Goal: Task Accomplishment & Management: Manage account settings

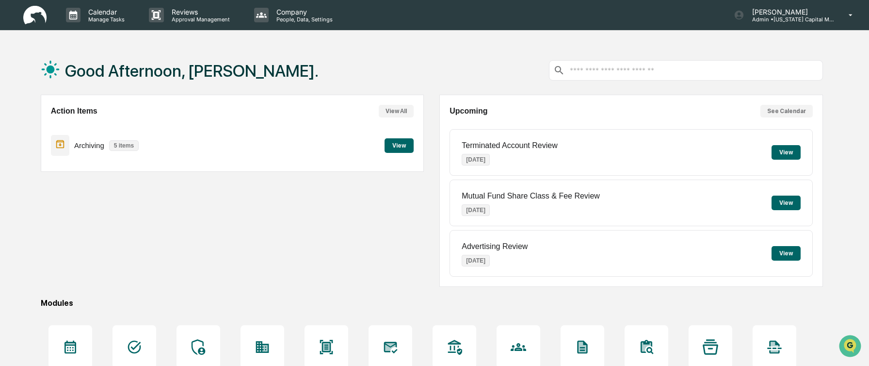
click at [402, 144] on button "View" at bounding box center [398, 145] width 29 height 15
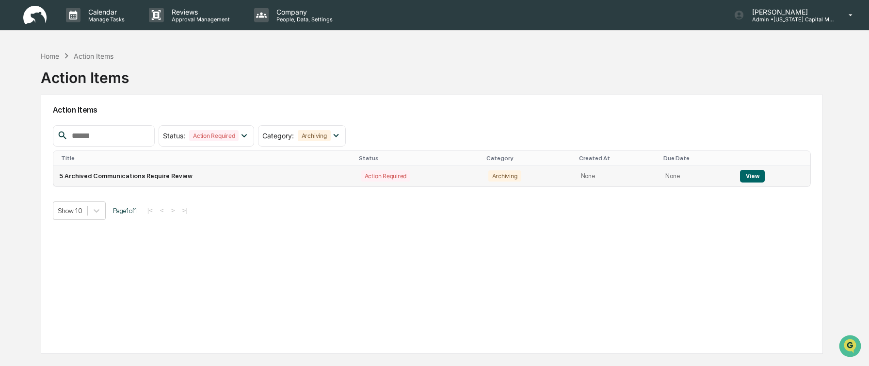
click at [750, 173] on button "View" at bounding box center [752, 176] width 25 height 13
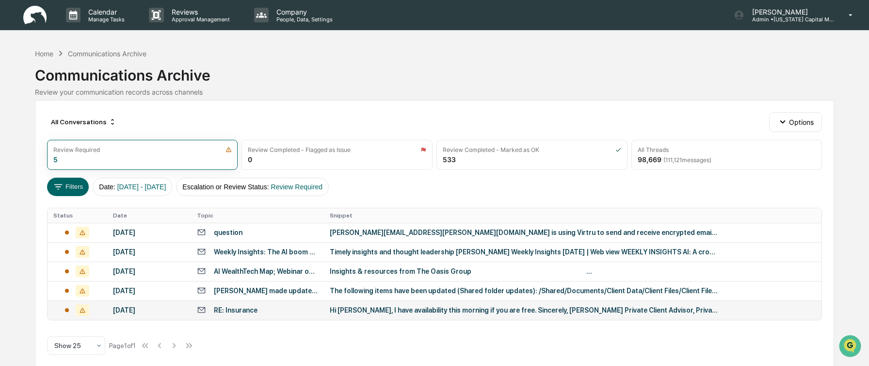
click at [316, 313] on div "RE: Insurance" at bounding box center [257, 309] width 121 height 9
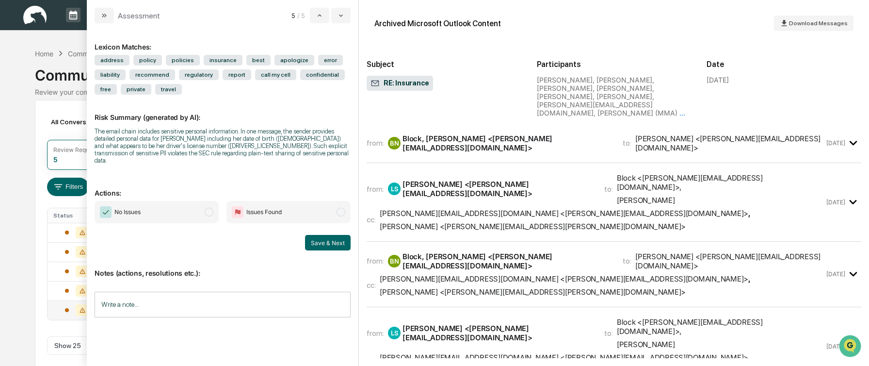
click at [209, 208] on span "modal" at bounding box center [209, 212] width 9 height 9
click at [336, 235] on button "Save & Next" at bounding box center [328, 243] width 46 height 16
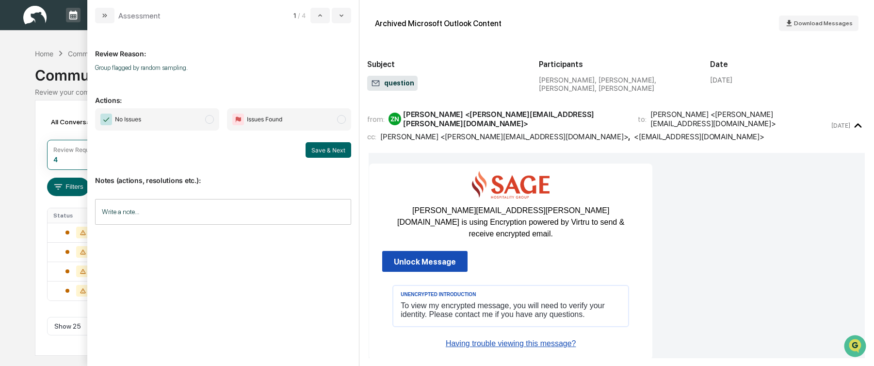
click at [207, 119] on span "modal" at bounding box center [209, 119] width 9 height 9
click at [322, 151] on button "Save & Next" at bounding box center [328, 150] width 46 height 16
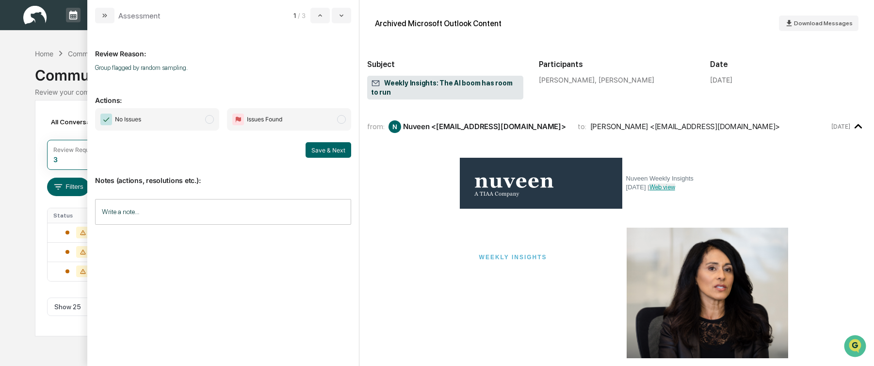
click at [209, 117] on span "modal" at bounding box center [209, 119] width 9 height 9
click at [332, 152] on button "Save & Next" at bounding box center [328, 150] width 46 height 16
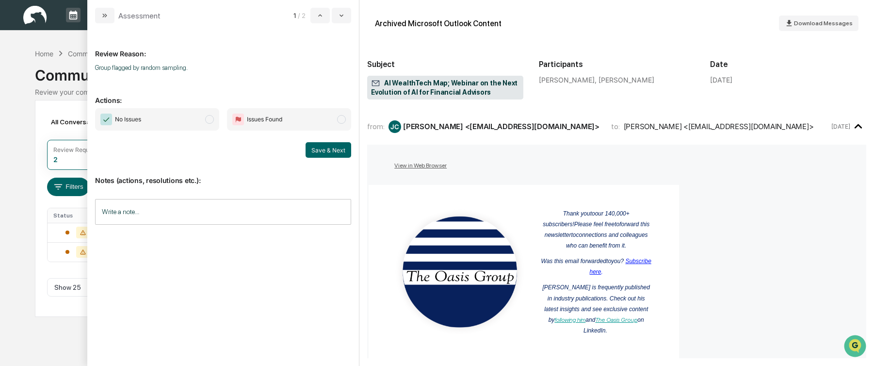
click at [208, 124] on span "No Issues" at bounding box center [157, 119] width 124 height 22
click at [320, 152] on button "Save & Next" at bounding box center [328, 150] width 46 height 16
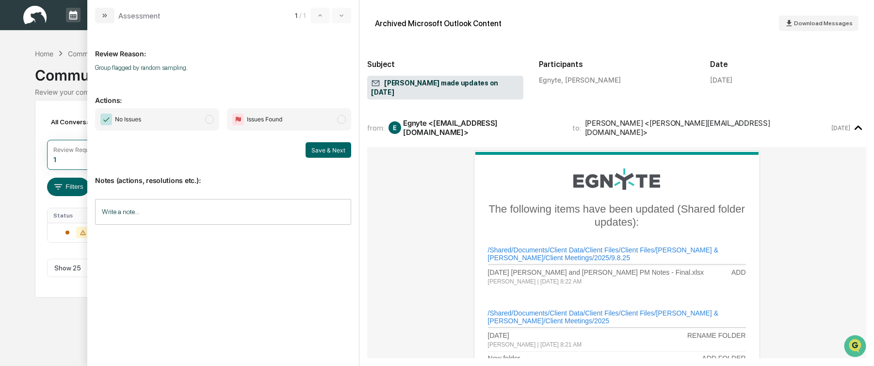
click at [211, 121] on span "modal" at bounding box center [209, 119] width 9 height 9
click at [326, 148] on button "Save & Next" at bounding box center [328, 150] width 46 height 16
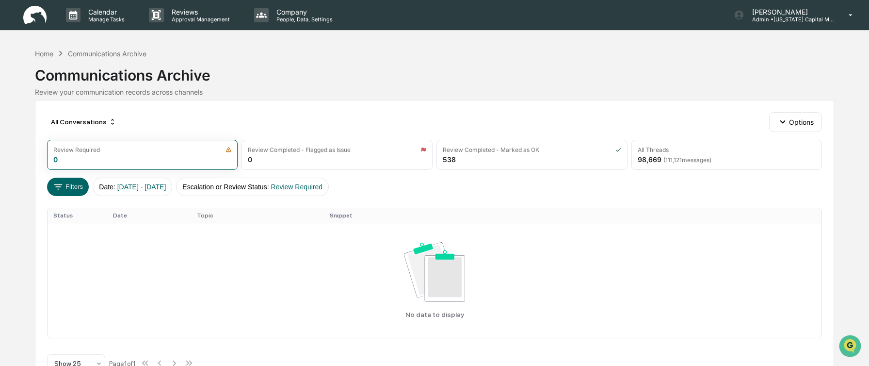
click at [48, 52] on div "Home" at bounding box center [44, 53] width 18 height 8
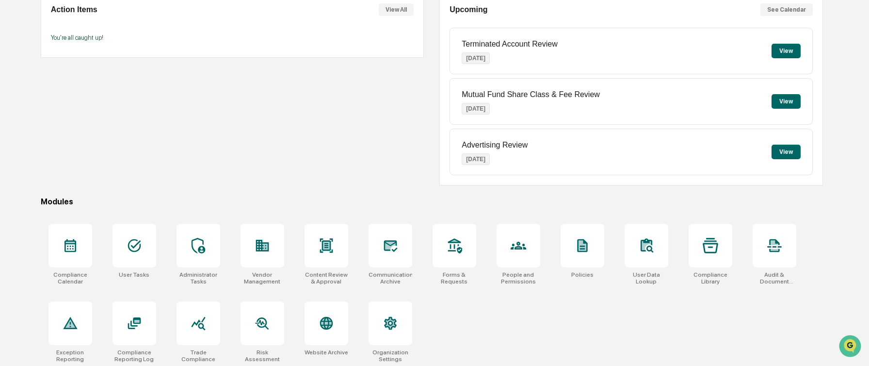
scroll to position [104, 0]
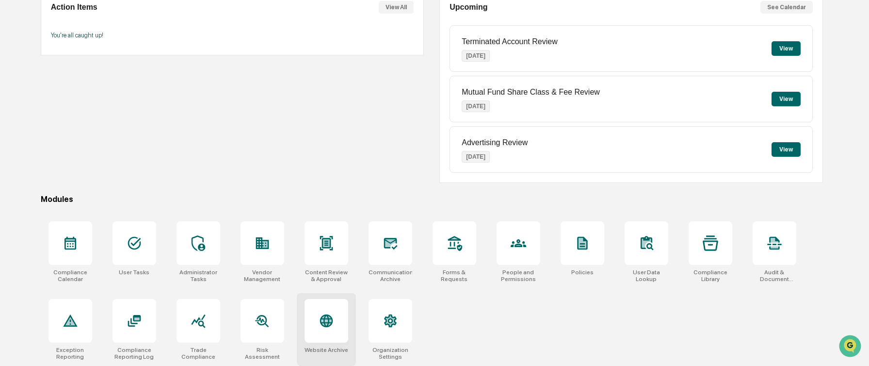
click at [323, 325] on icon at bounding box center [325, 320] width 13 height 13
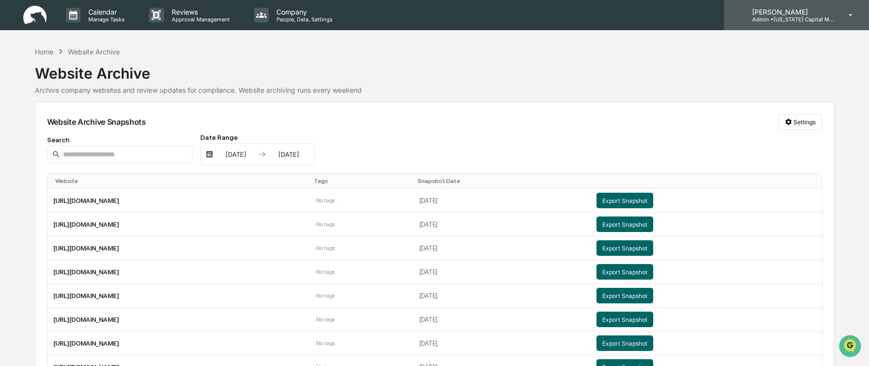
click at [847, 19] on icon at bounding box center [850, 15] width 17 height 9
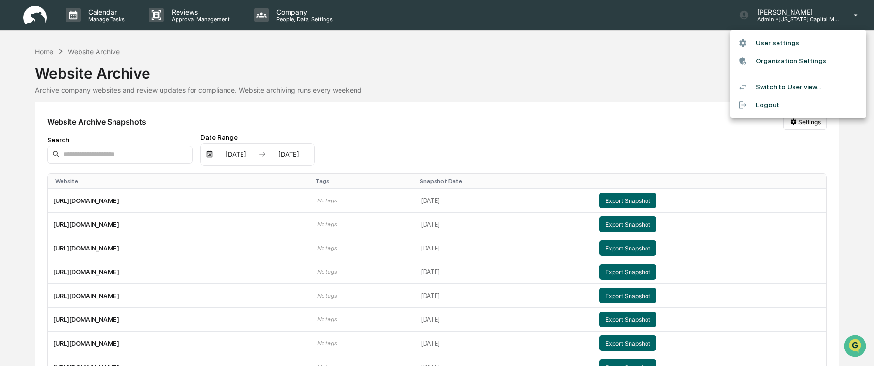
click at [645, 51] on div at bounding box center [437, 183] width 874 height 366
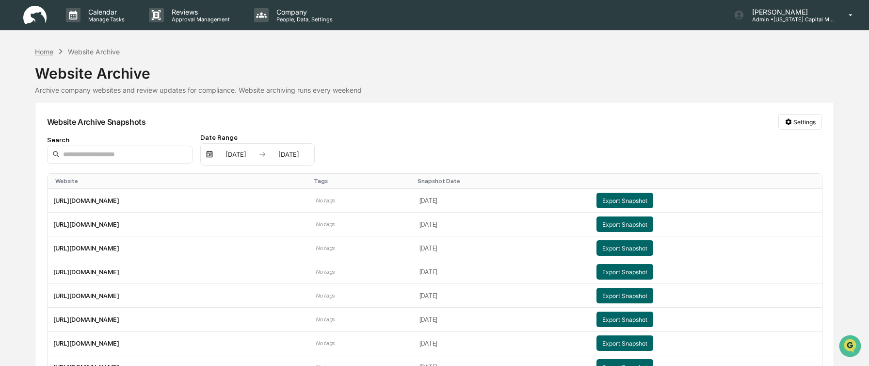
click at [48, 53] on div "Home" at bounding box center [44, 52] width 18 height 8
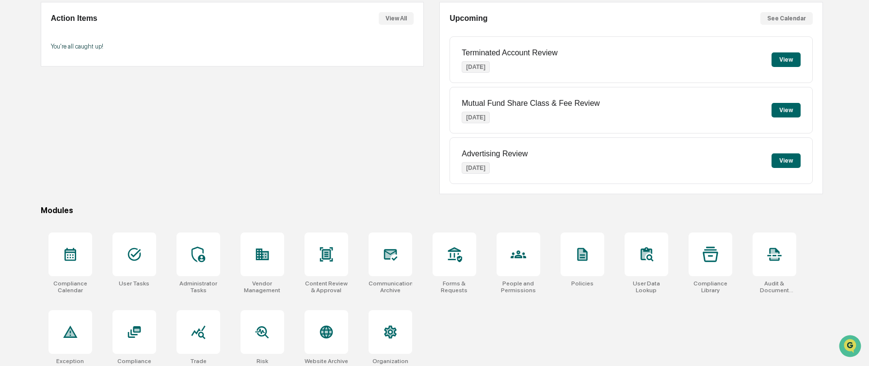
scroll to position [104, 0]
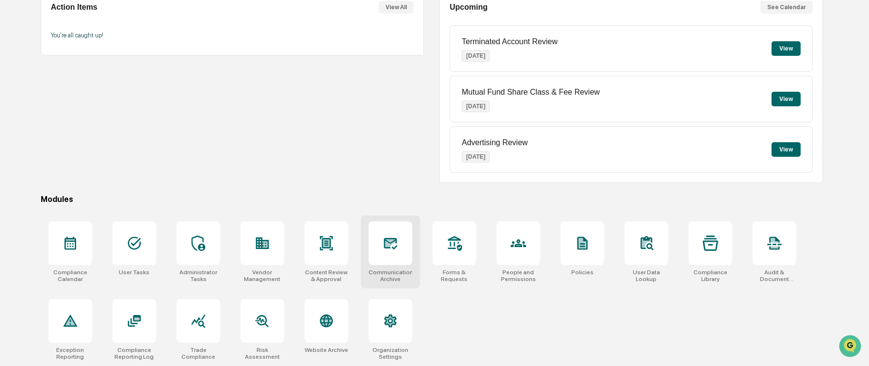
click at [404, 256] on div at bounding box center [390, 243] width 44 height 44
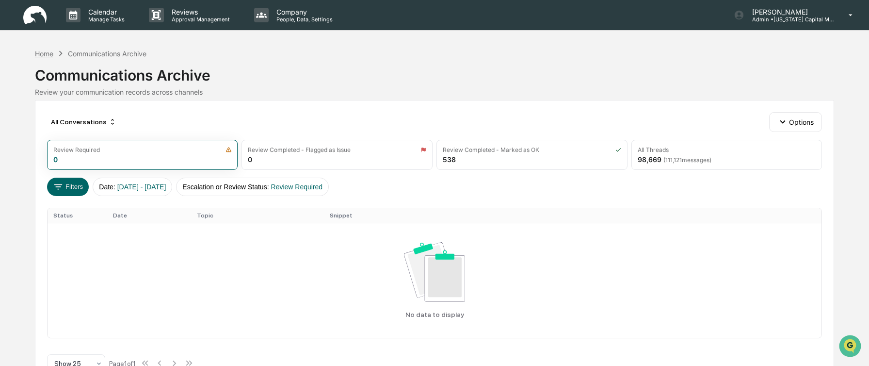
click at [43, 53] on div "Home" at bounding box center [44, 53] width 18 height 8
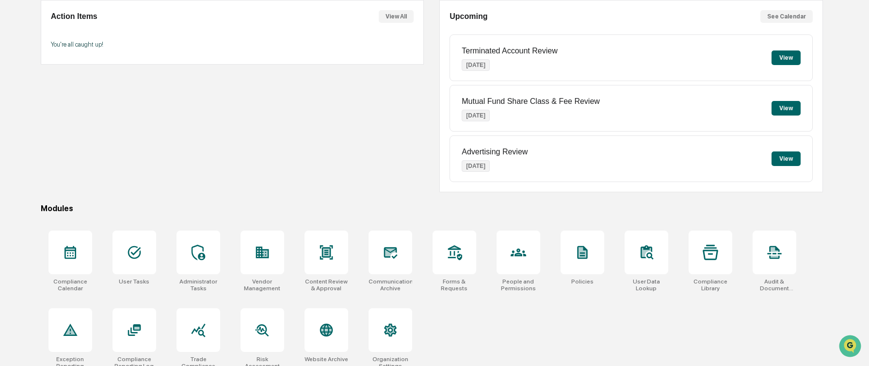
scroll to position [104, 0]
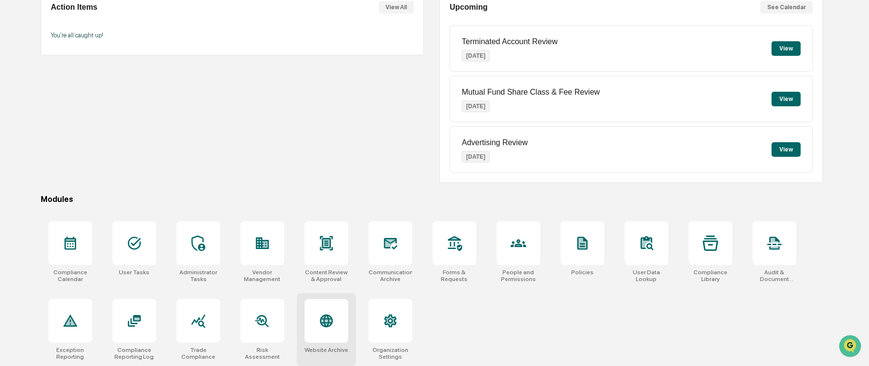
click at [328, 323] on icon at bounding box center [325, 320] width 13 height 13
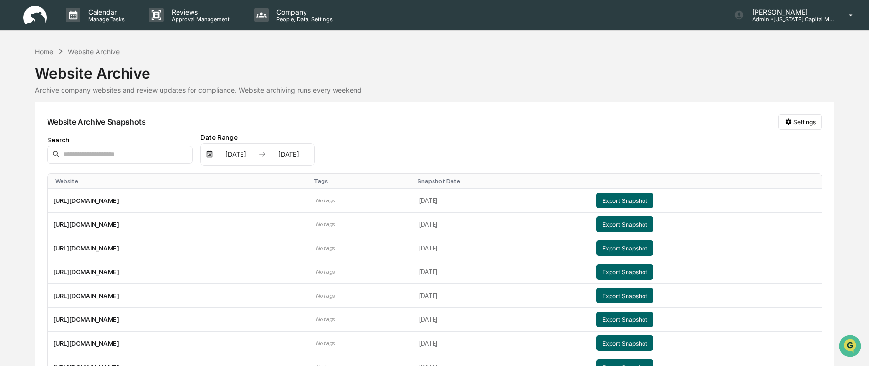
click at [42, 49] on div "Home" at bounding box center [44, 52] width 18 height 8
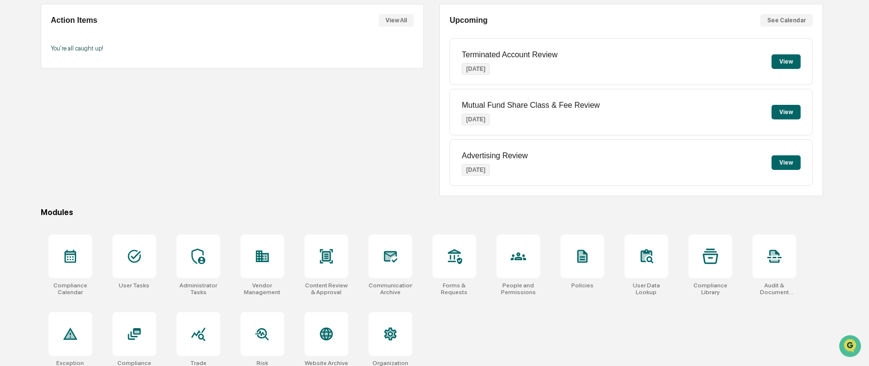
scroll to position [104, 0]
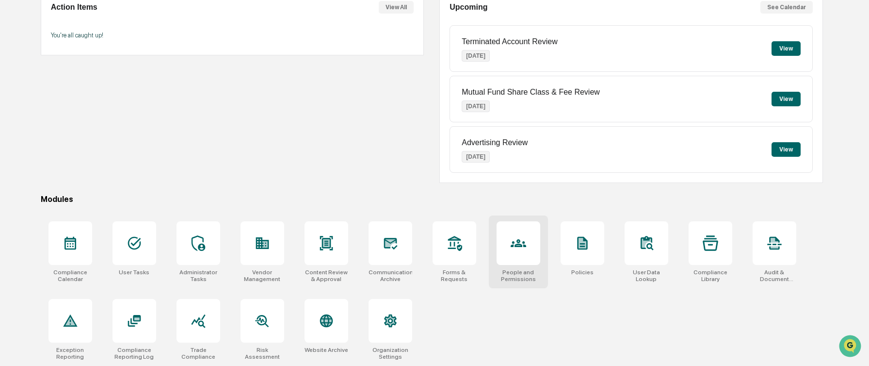
click at [525, 255] on div at bounding box center [518, 243] width 44 height 44
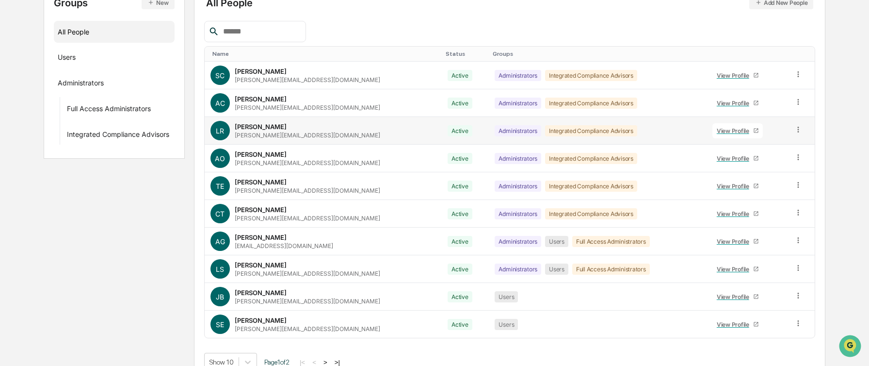
scroll to position [141, 0]
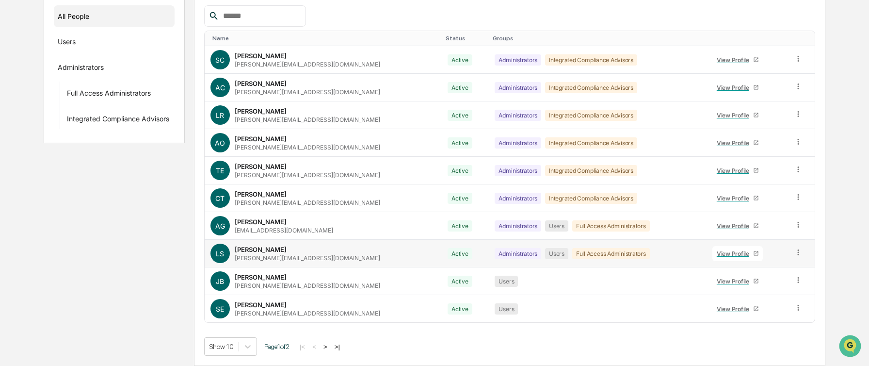
click at [797, 253] on icon at bounding box center [798, 252] width 9 height 9
click at [725, 253] on div "View Profile" at bounding box center [735, 253] width 36 height 7
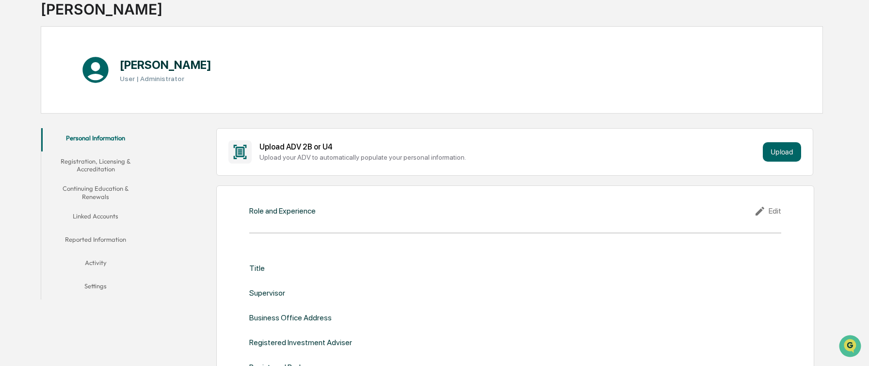
scroll to position [9, 0]
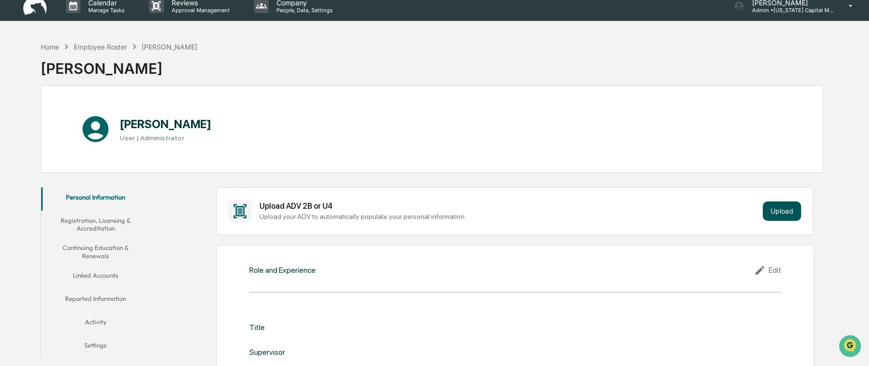
click at [773, 215] on button "Upload" at bounding box center [782, 210] width 38 height 19
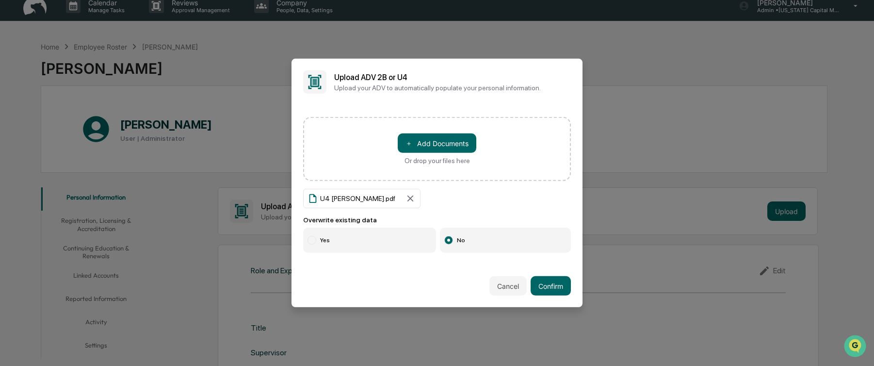
click at [314, 242] on div at bounding box center [311, 240] width 9 height 9
click at [557, 286] on button "Confirm" at bounding box center [550, 285] width 40 height 19
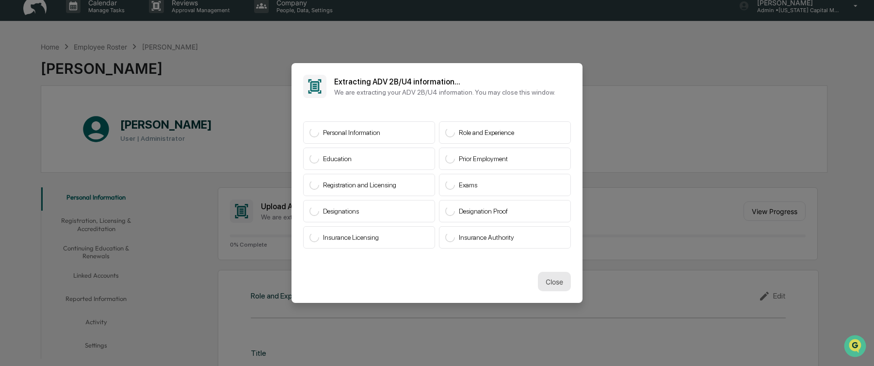
click at [550, 285] on button "Close" at bounding box center [554, 280] width 33 height 19
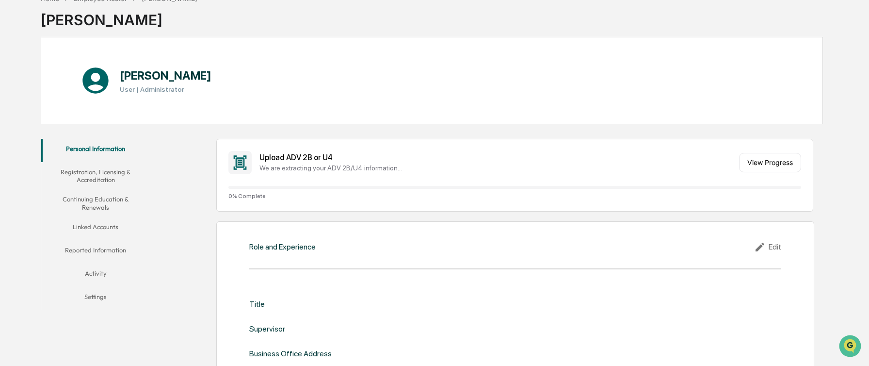
scroll to position [0, 0]
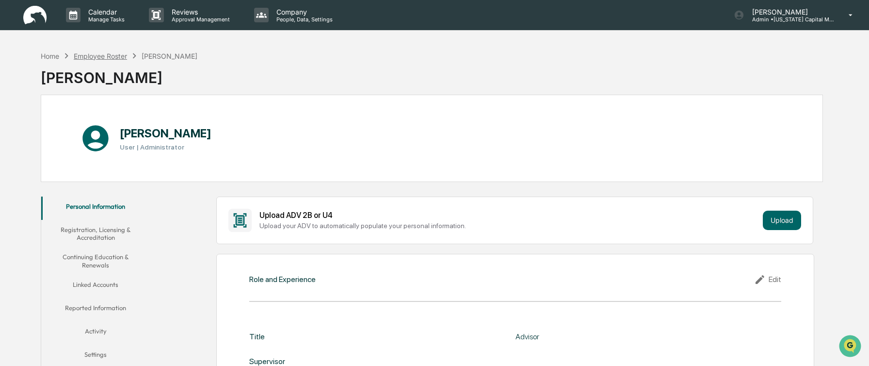
click at [112, 53] on div "Employee Roster" at bounding box center [100, 56] width 53 height 8
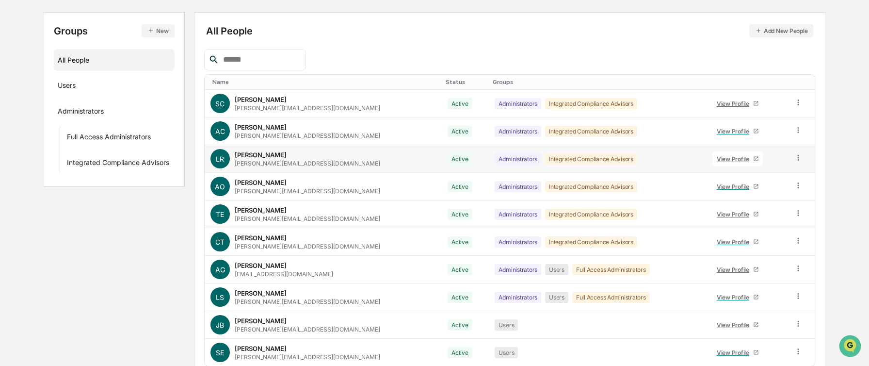
scroll to position [141, 0]
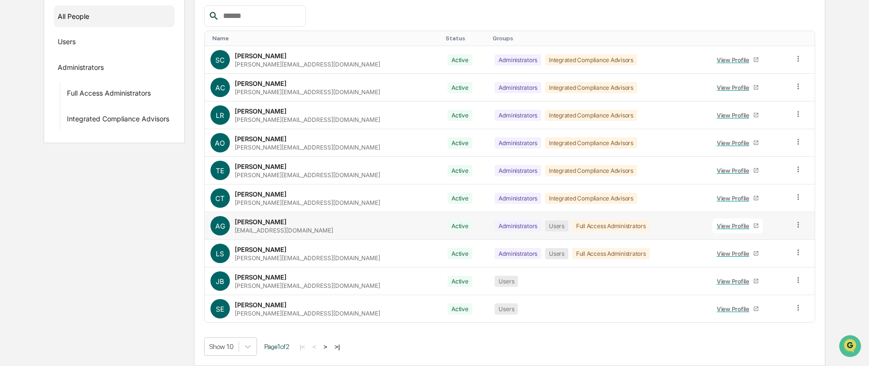
click at [797, 226] on icon at bounding box center [798, 224] width 9 height 9
click at [844, 216] on div "Home Company People and Permissions People and Permissions Manage all users wit…" at bounding box center [434, 135] width 869 height 460
click at [729, 223] on div "View Profile" at bounding box center [735, 225] width 36 height 7
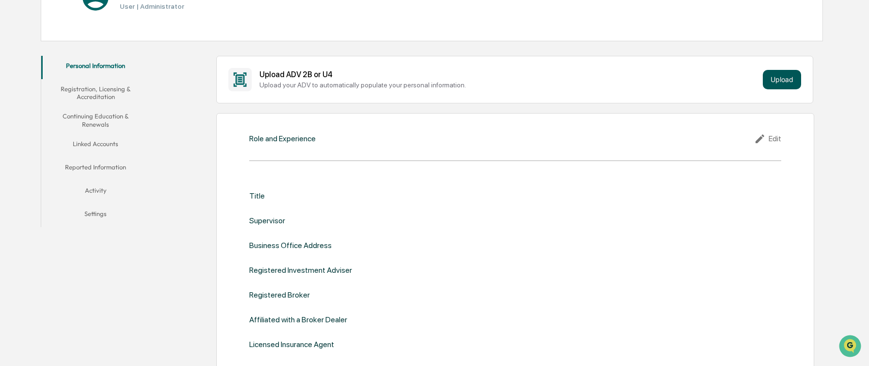
click at [770, 80] on button "Upload" at bounding box center [782, 79] width 38 height 19
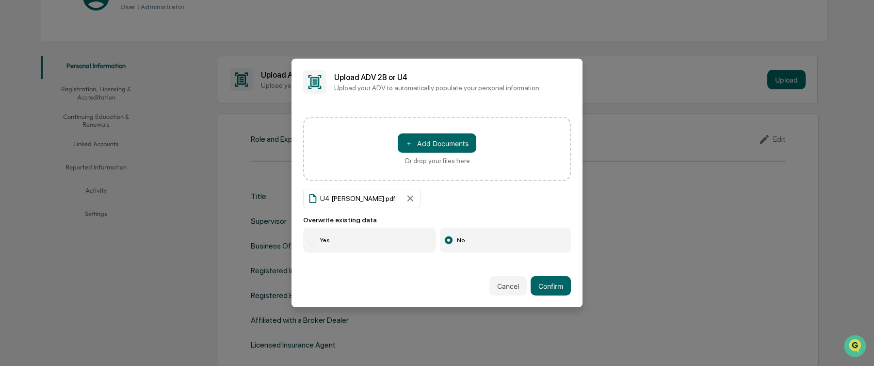
click at [313, 241] on div at bounding box center [311, 240] width 9 height 9
click at [559, 285] on button "Confirm" at bounding box center [550, 285] width 40 height 19
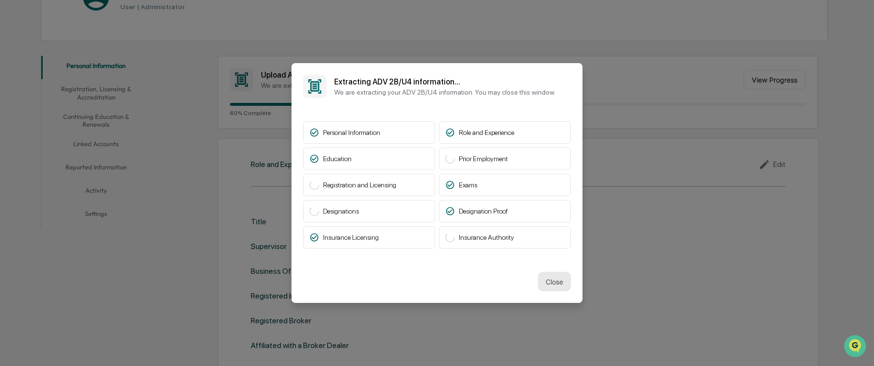
click at [556, 282] on button "Close" at bounding box center [554, 280] width 33 height 19
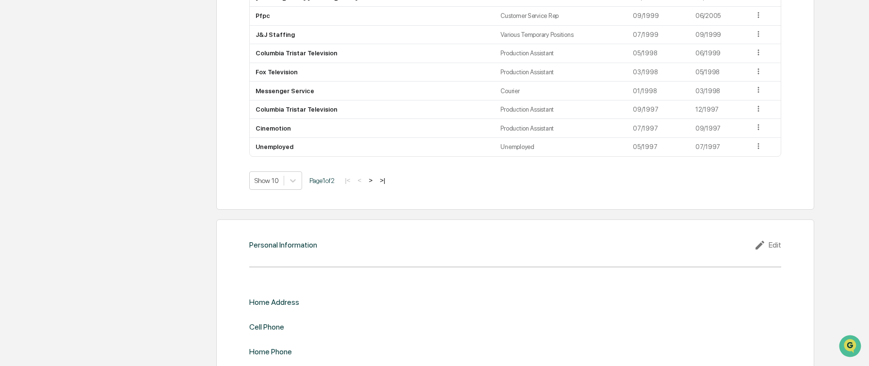
scroll to position [1005, 0]
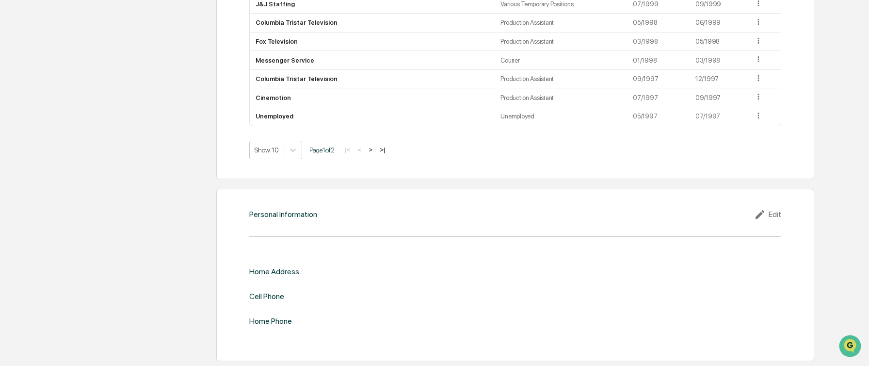
click at [375, 151] on button ">" at bounding box center [371, 149] width 10 height 8
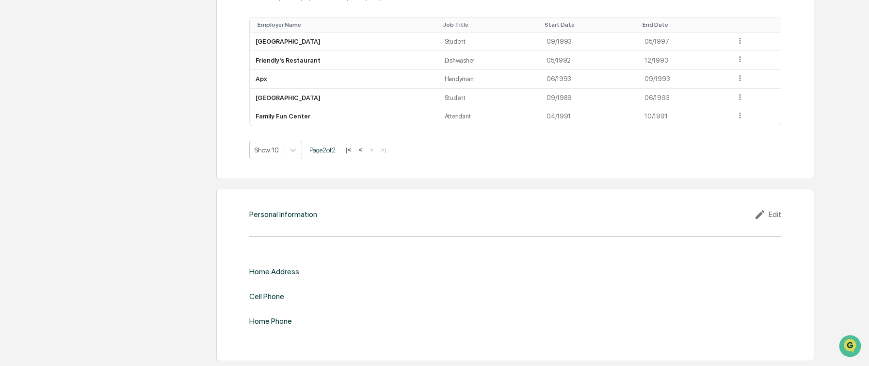
click at [364, 149] on button "<" at bounding box center [361, 149] width 10 height 8
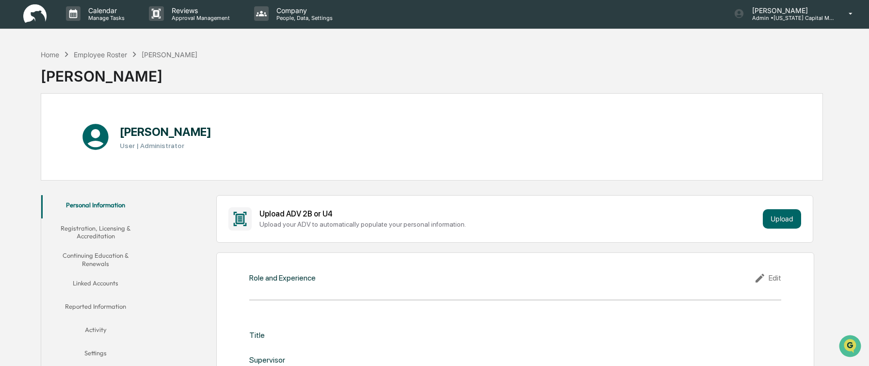
scroll to position [0, 0]
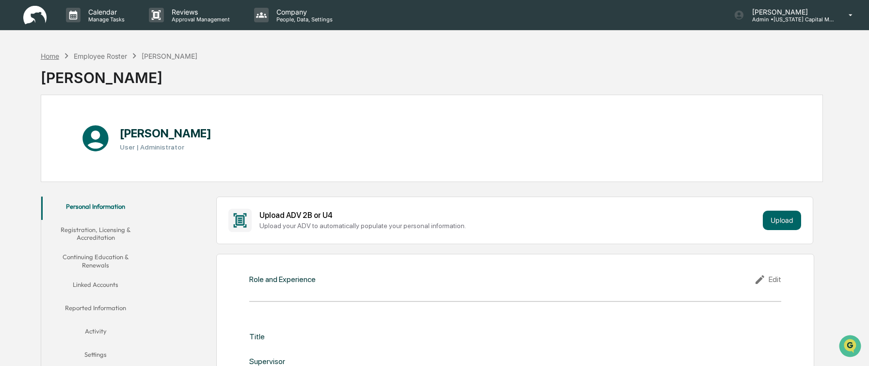
click at [44, 58] on div "Home" at bounding box center [50, 56] width 18 height 8
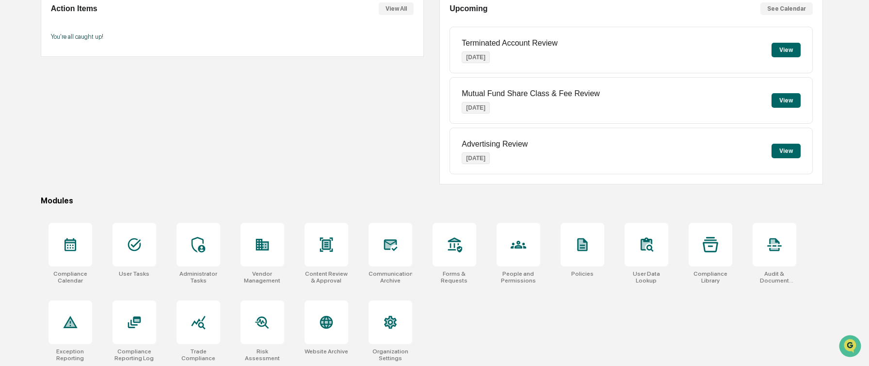
scroll to position [104, 0]
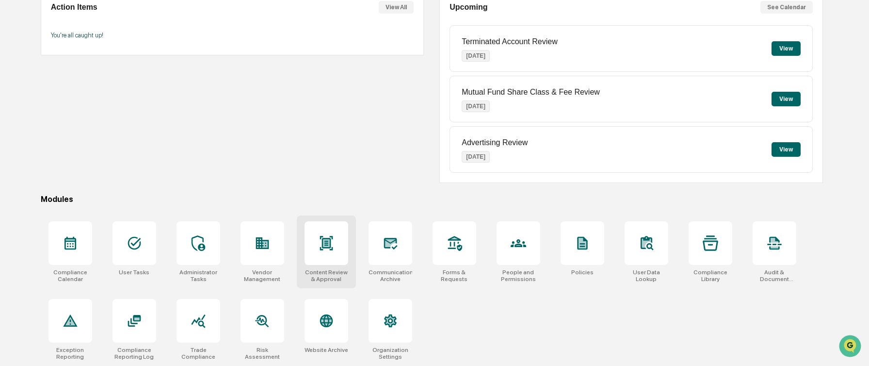
click at [323, 242] on icon at bounding box center [326, 243] width 6 height 8
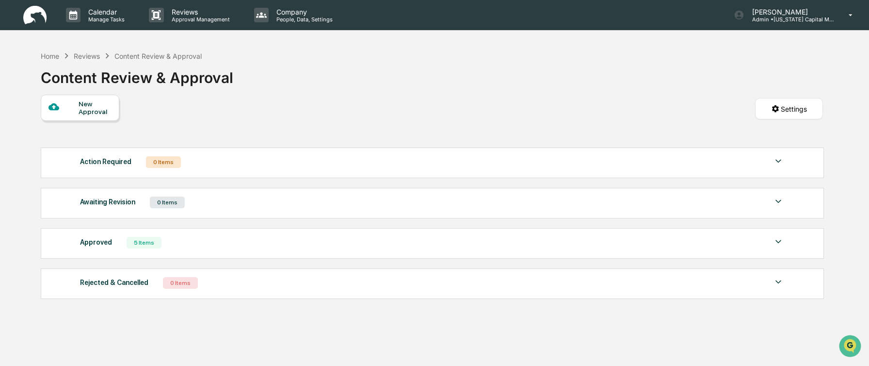
click at [437, 239] on div "Approved 5 Items" at bounding box center [432, 243] width 704 height 14
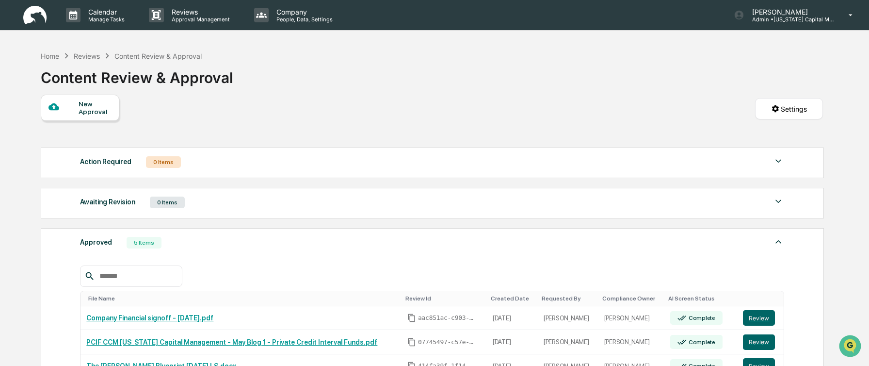
click at [650, 56] on div "Home Reviews Content Review & Approval Content Review & Approval" at bounding box center [432, 70] width 782 height 48
click at [51, 56] on div "Home" at bounding box center [50, 56] width 18 height 8
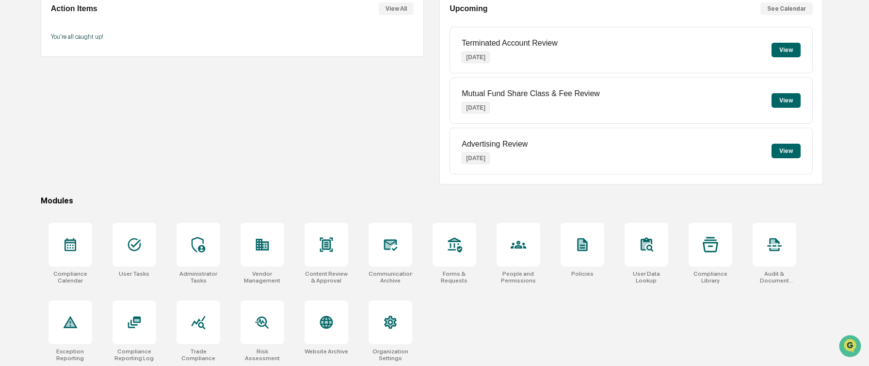
scroll to position [104, 0]
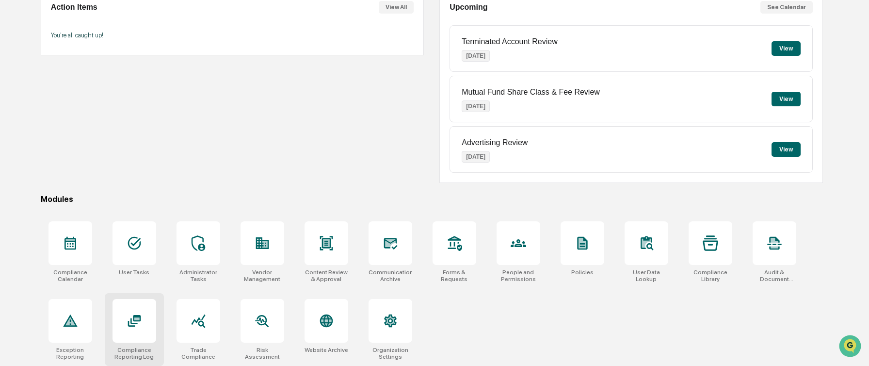
click at [135, 325] on icon at bounding box center [135, 321] width 16 height 16
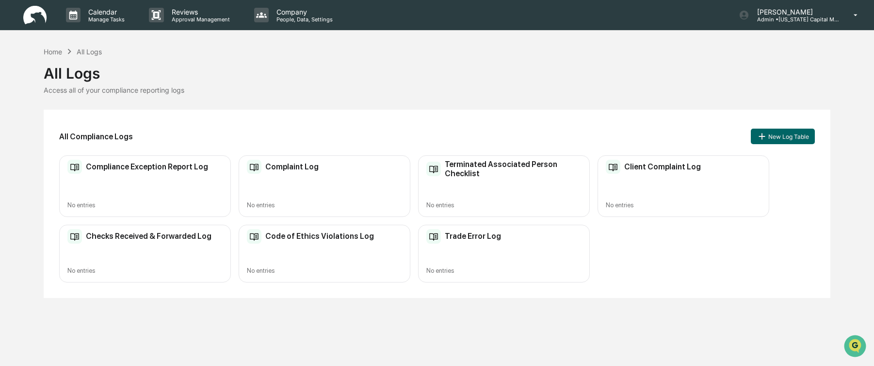
click at [140, 269] on div "No entries" at bounding box center [144, 270] width 155 height 7
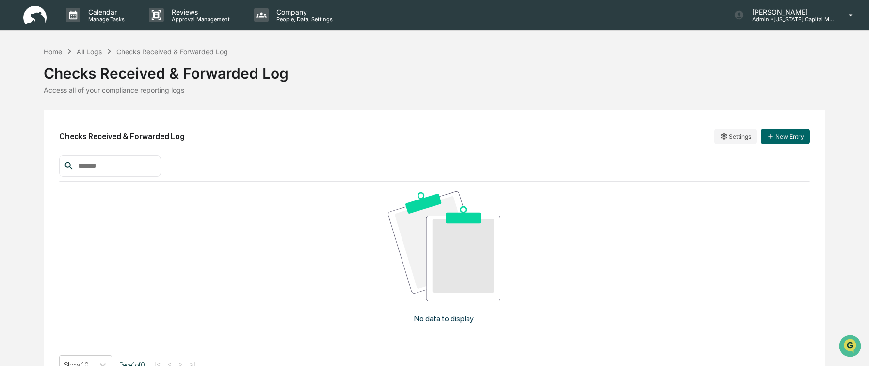
click at [60, 51] on div "Home" at bounding box center [53, 52] width 18 height 8
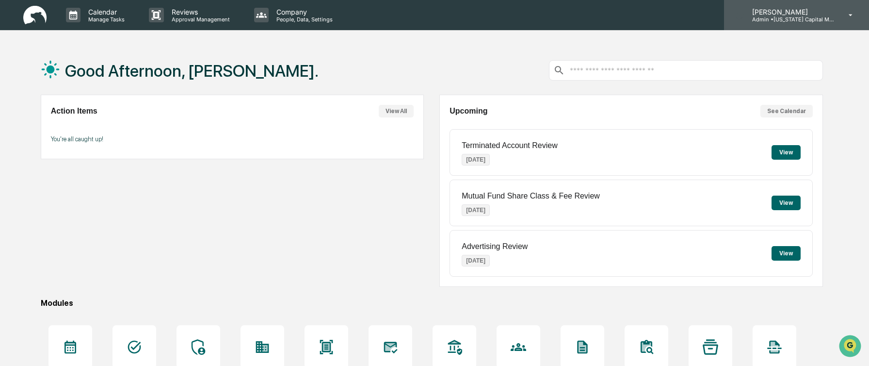
click at [799, 20] on p "Admin • [US_STATE] Capital Management" at bounding box center [789, 19] width 90 height 7
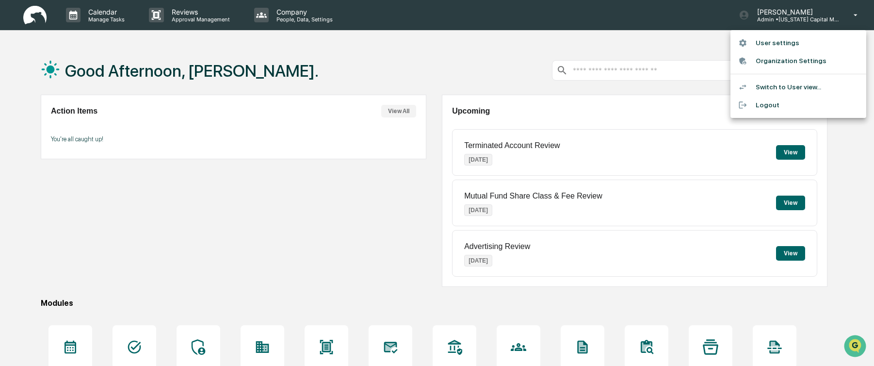
click at [769, 106] on li "Logout" at bounding box center [798, 105] width 136 height 18
